Goal: Information Seeking & Learning: Learn about a topic

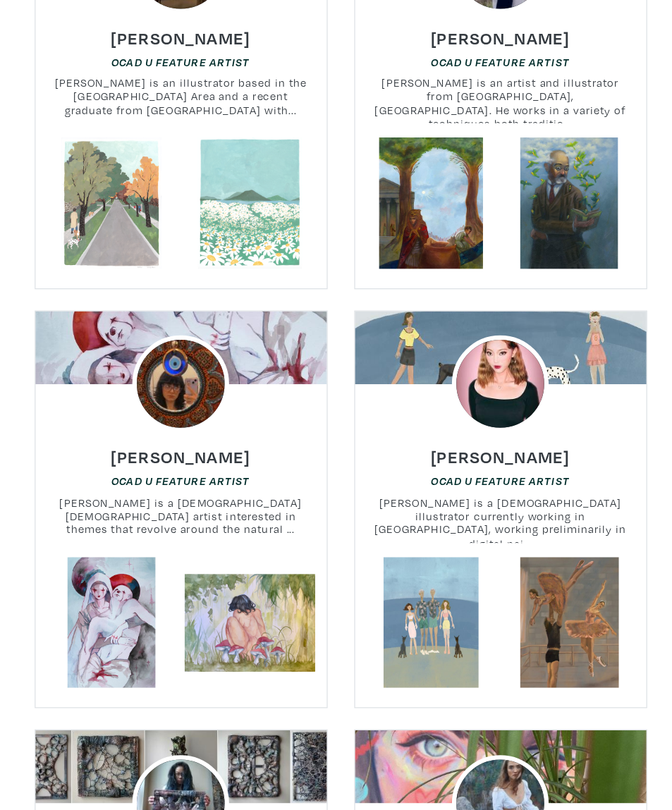
scroll to position [13488, 0]
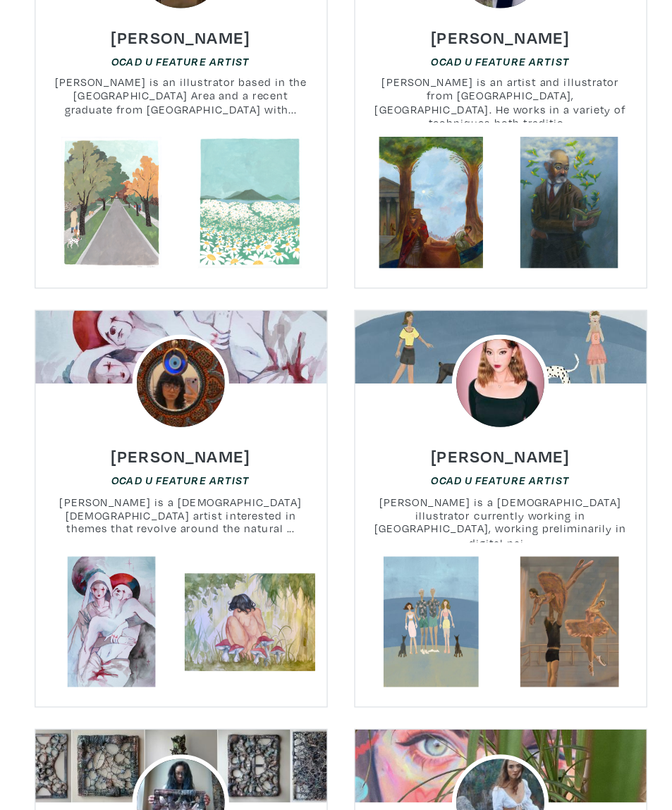
click at [102, 233] on link at bounding box center [154, 285] width 104 height 104
click at [139, 233] on link at bounding box center [154, 285] width 104 height 104
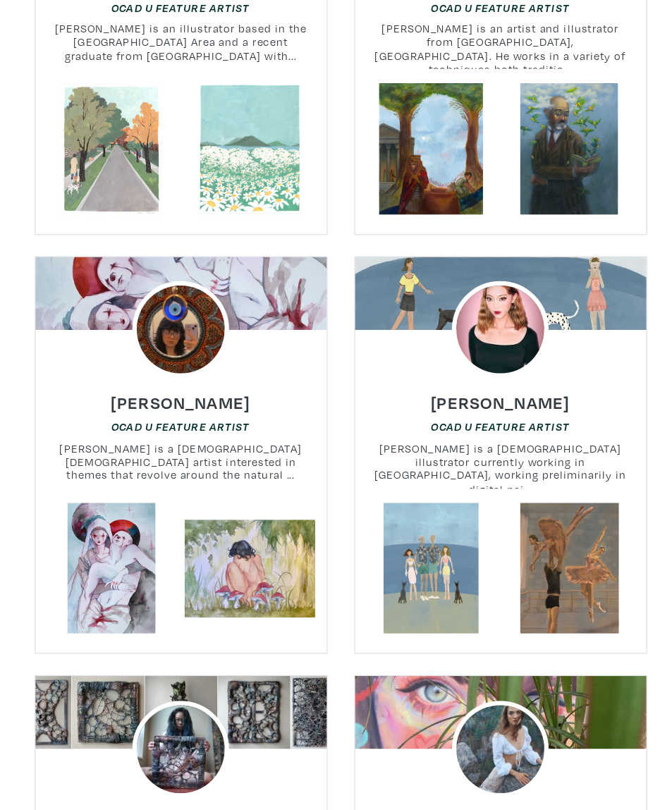
click at [171, 133] on img at bounding box center [209, 94] width 77 height 77
click at [94, 178] on h6 "OCAD U Feature Artist" at bounding box center [209, 173] width 231 height 11
click at [171, 121] on img at bounding box center [209, 94] width 77 height 77
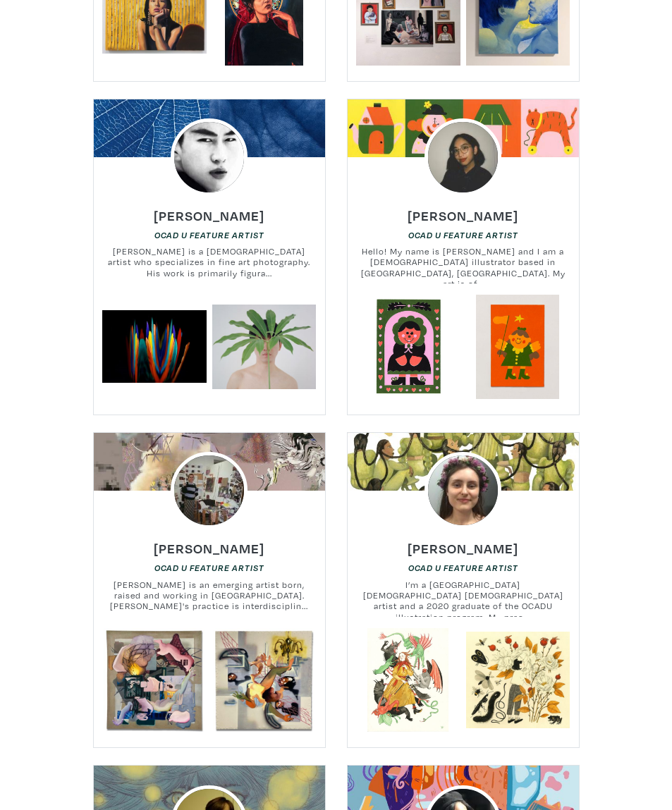
scroll to position [16092, 0]
